Goal: Use online tool/utility: Utilize a website feature to perform a specific function

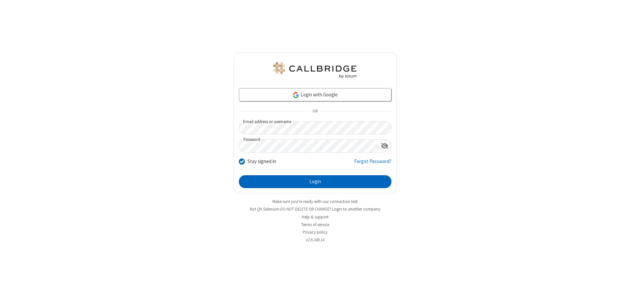
click at [315, 181] on button "Login" at bounding box center [315, 181] width 153 height 13
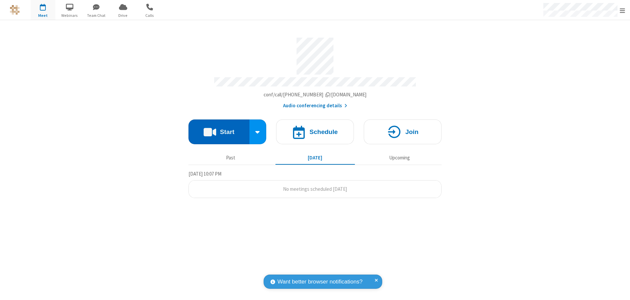
click at [219, 129] on button "Start" at bounding box center [219, 131] width 61 height 25
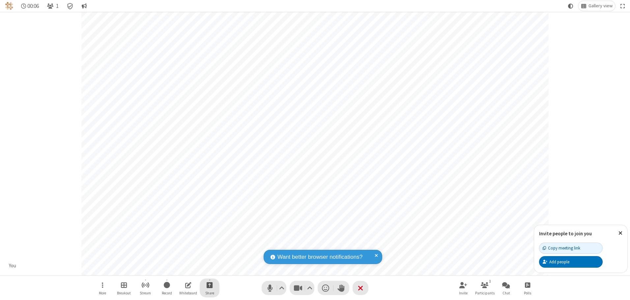
click at [210, 285] on span "Start sharing" at bounding box center [210, 285] width 6 height 8
click at [183, 257] on span "Present files & media" at bounding box center [183, 258] width 8 height 6
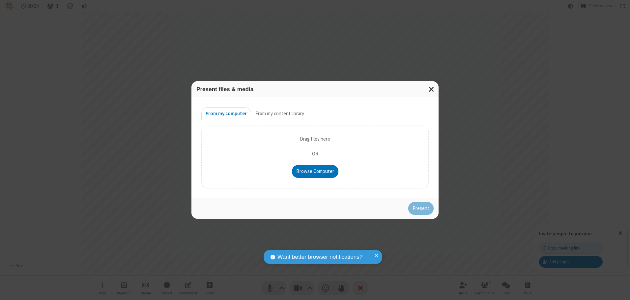
type input "C:\fakepath\doc_test.docx"
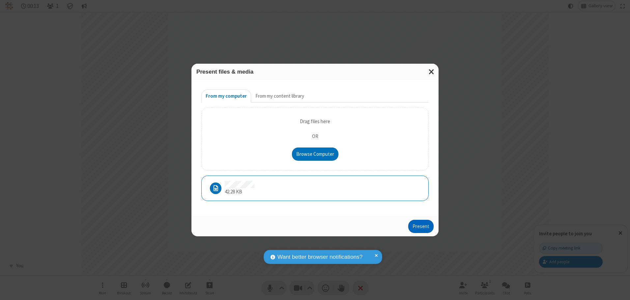
click at [422, 226] on button "Present" at bounding box center [420, 226] width 25 height 13
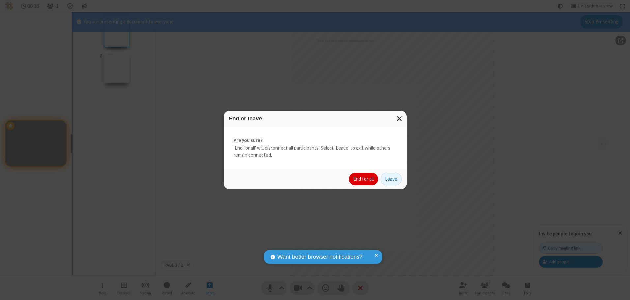
click at [364, 179] on button "End for all" at bounding box center [363, 178] width 29 height 13
